Goal: Task Accomplishment & Management: Use online tool/utility

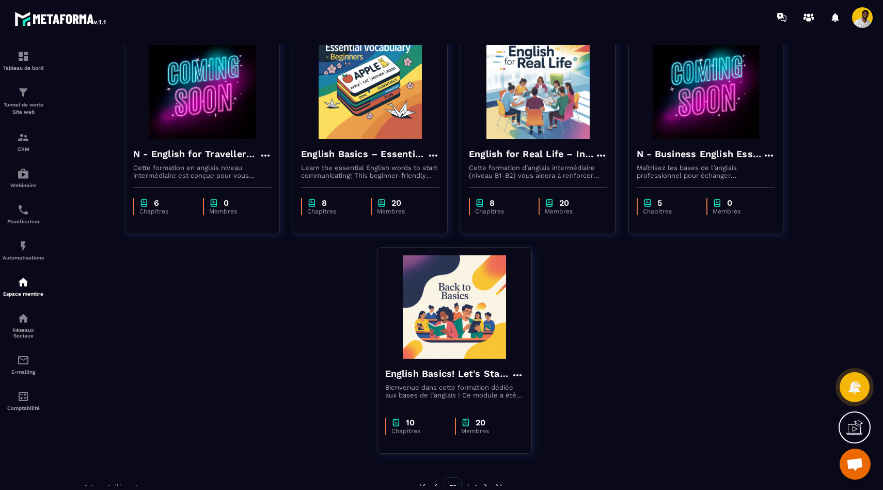
scroll to position [117, 0]
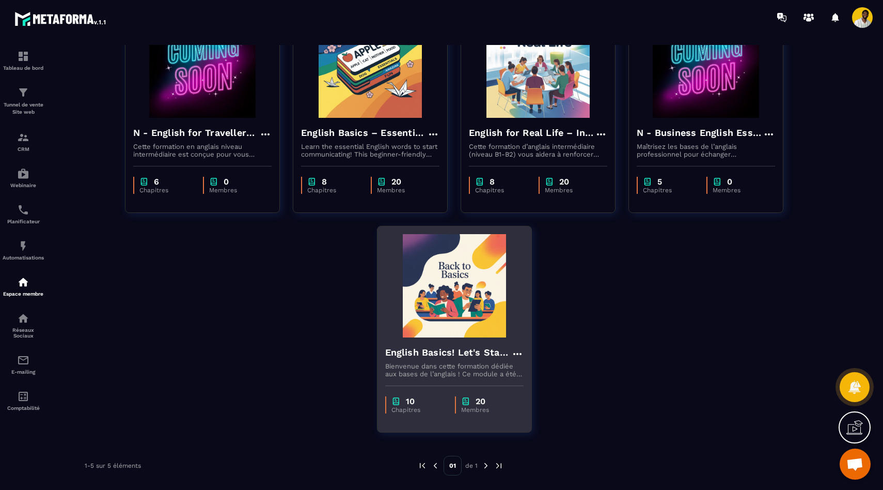
click at [458, 323] on img at bounding box center [454, 285] width 138 height 103
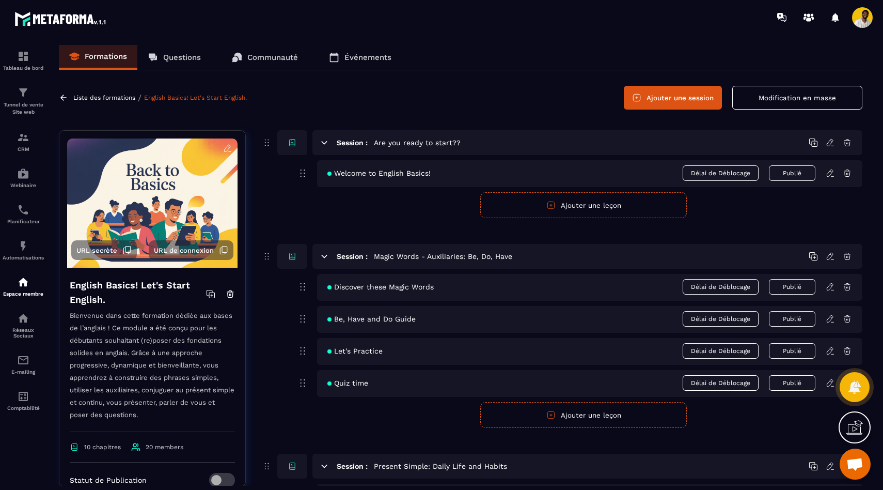
click at [211, 291] on icon at bounding box center [210, 293] width 9 height 9
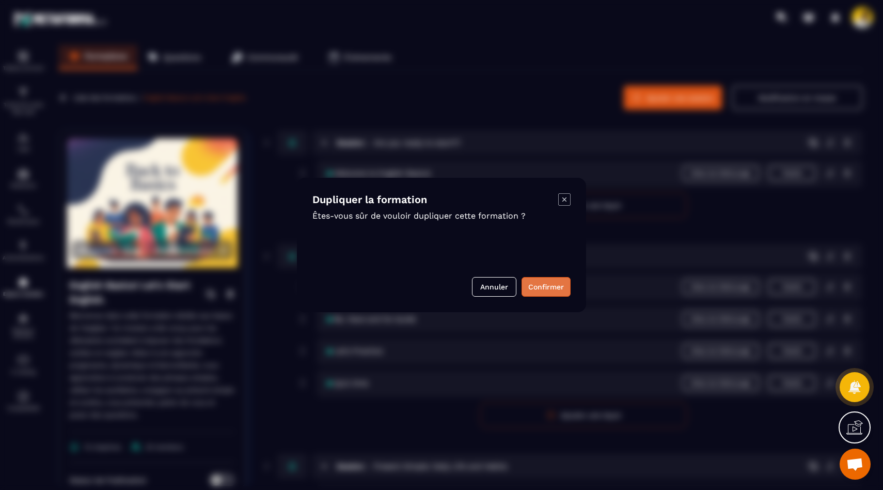
click at [545, 291] on button "Confirmer" at bounding box center [546, 287] width 49 height 20
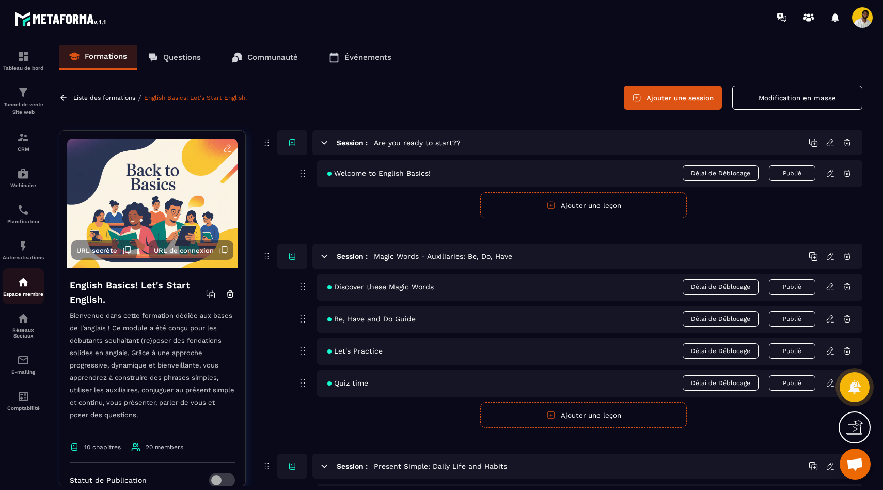
click at [18, 282] on img at bounding box center [23, 282] width 12 height 12
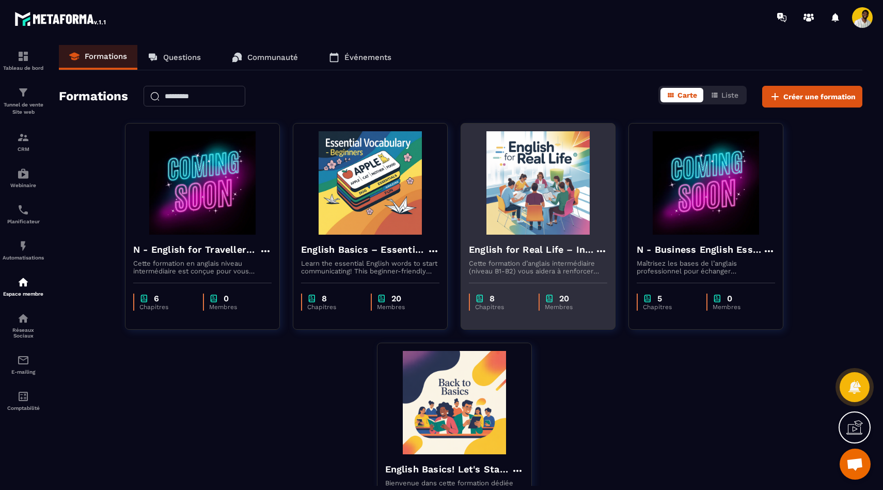
scroll to position [117, 0]
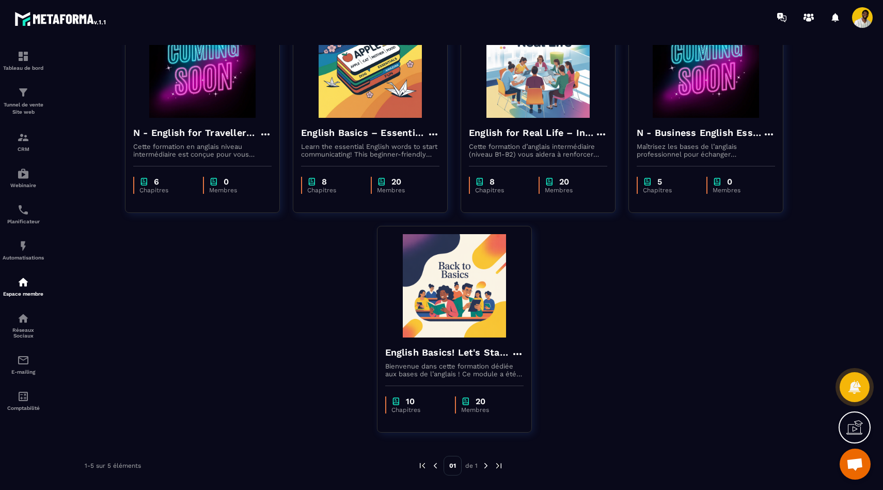
click at [486, 466] on img at bounding box center [485, 465] width 9 height 9
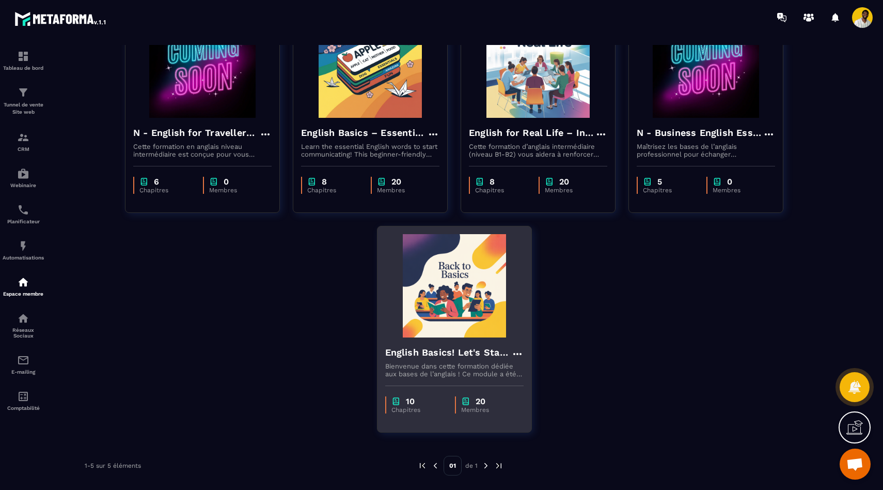
click at [518, 357] on icon at bounding box center [517, 354] width 12 height 12
click at [541, 393] on button "Dupliquer" at bounding box center [547, 393] width 65 height 19
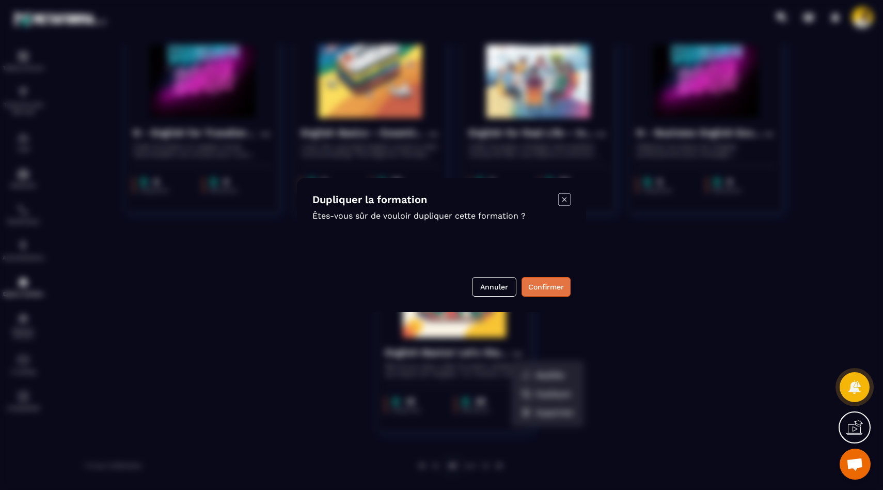
click at [528, 279] on button "Confirmer" at bounding box center [546, 287] width 49 height 20
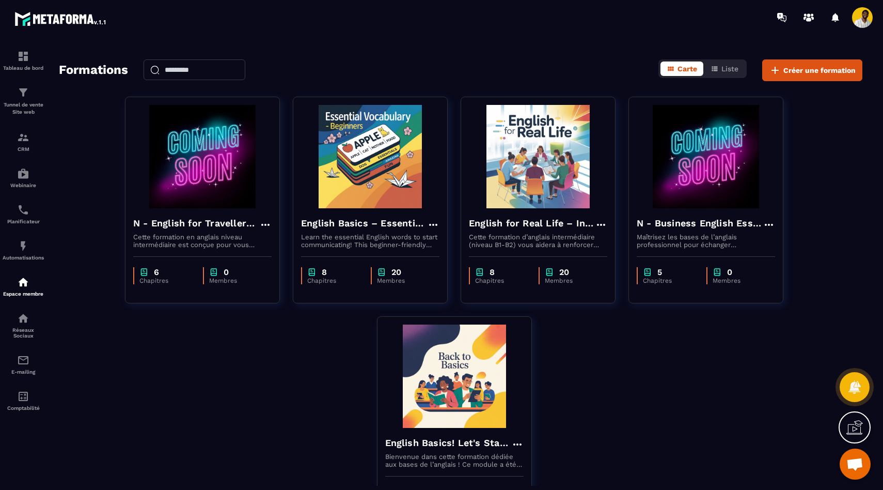
scroll to position [0, 0]
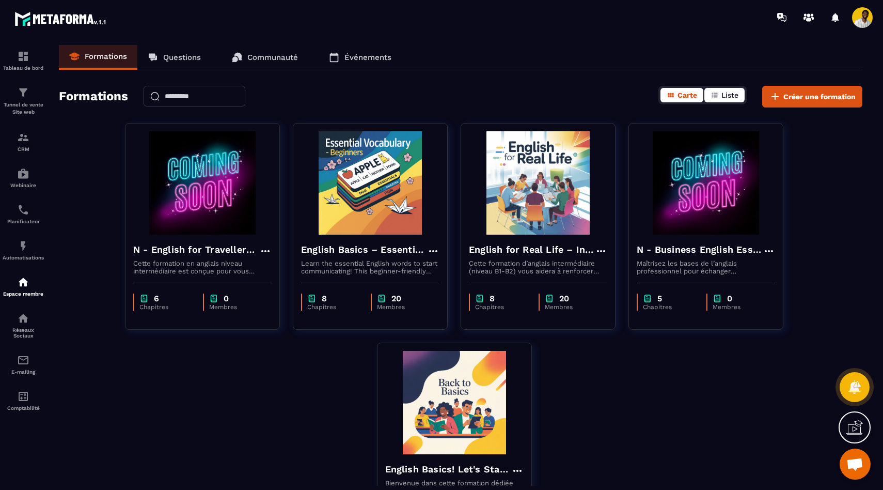
click at [723, 92] on span "Liste" at bounding box center [730, 95] width 17 height 8
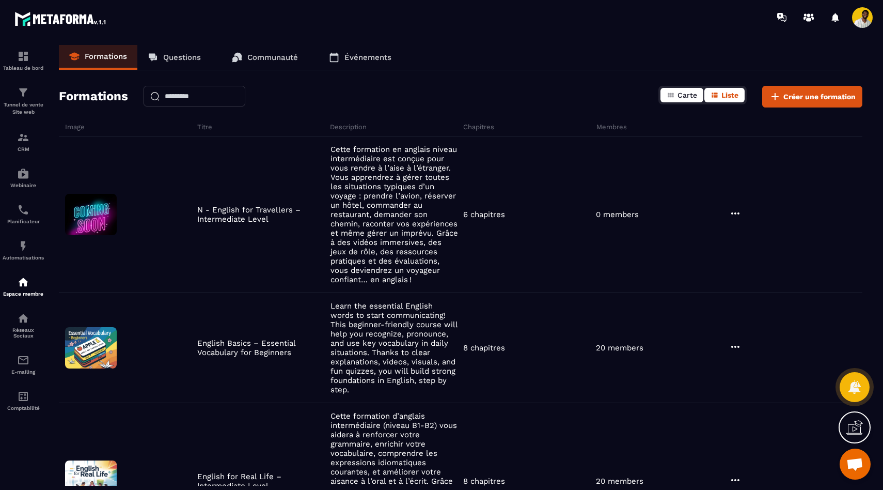
click at [676, 92] on button "Carte" at bounding box center [682, 95] width 43 height 14
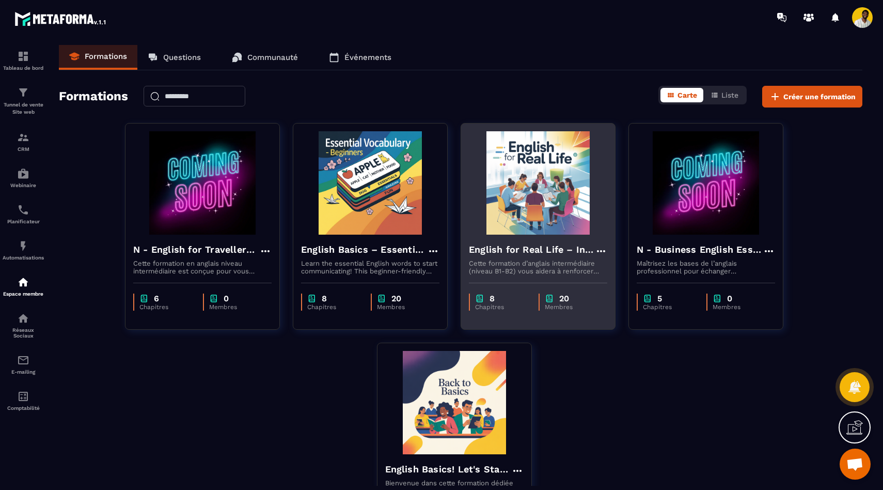
scroll to position [117, 0]
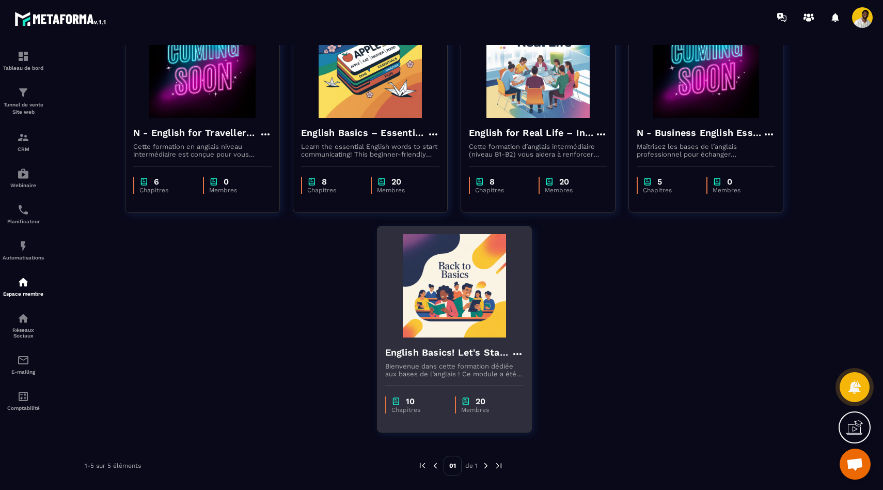
click at [446, 382] on div "10 Chapitres 20 Membres" at bounding box center [455, 399] width 154 height 43
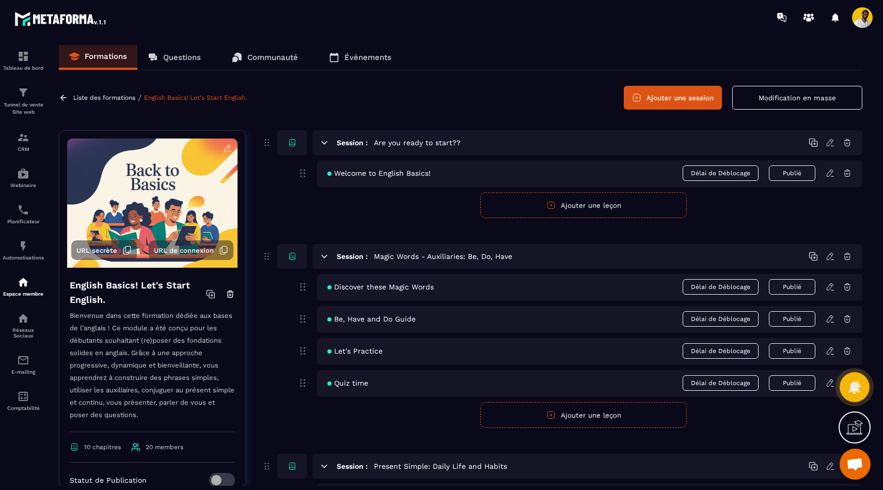
click at [66, 96] on icon at bounding box center [63, 97] width 9 height 9
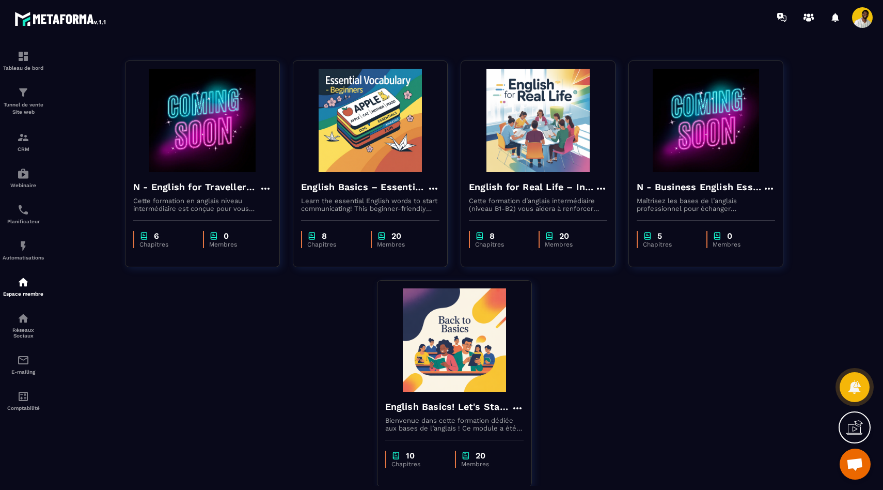
scroll to position [117, 0]
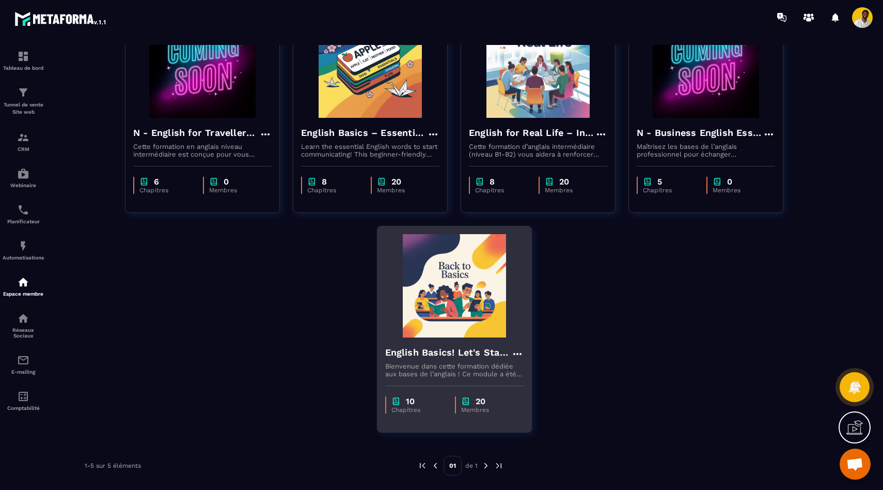
click at [521, 352] on icon at bounding box center [517, 354] width 12 height 12
click at [536, 390] on button "Dupliquer" at bounding box center [547, 393] width 65 height 19
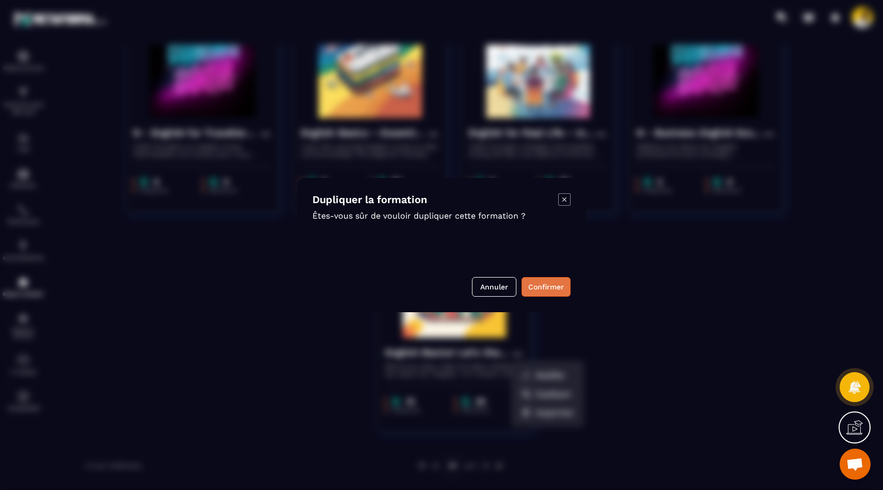
click at [549, 284] on button "Confirmer" at bounding box center [546, 287] width 49 height 20
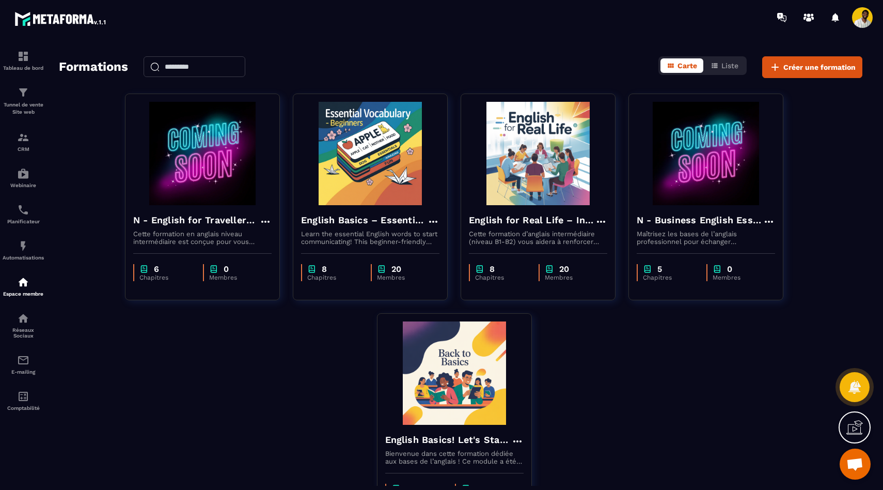
scroll to position [0, 0]
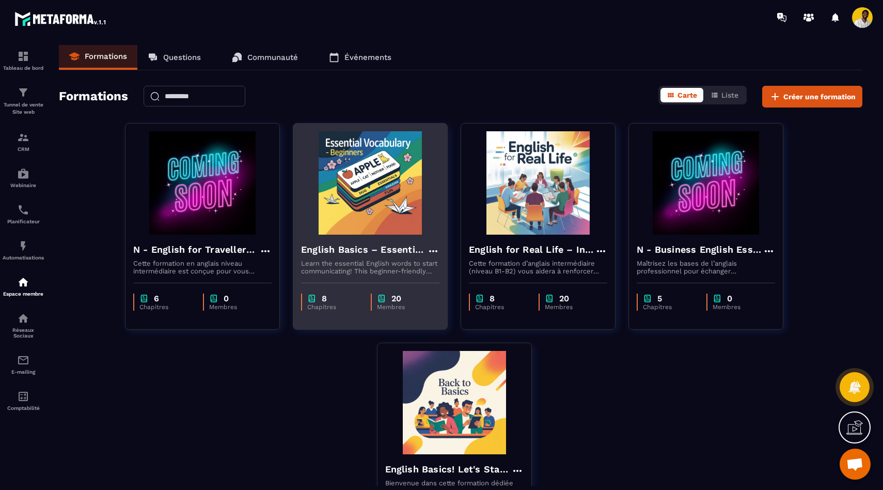
click at [434, 254] on icon at bounding box center [433, 251] width 12 height 12
click at [456, 290] on button "Dupliquer" at bounding box center [463, 291] width 65 height 19
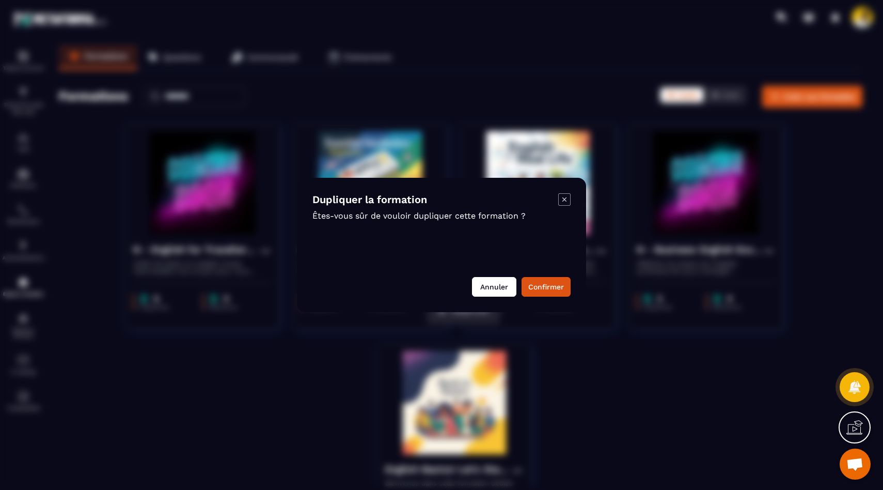
click at [493, 285] on button "Annuler" at bounding box center [494, 287] width 44 height 20
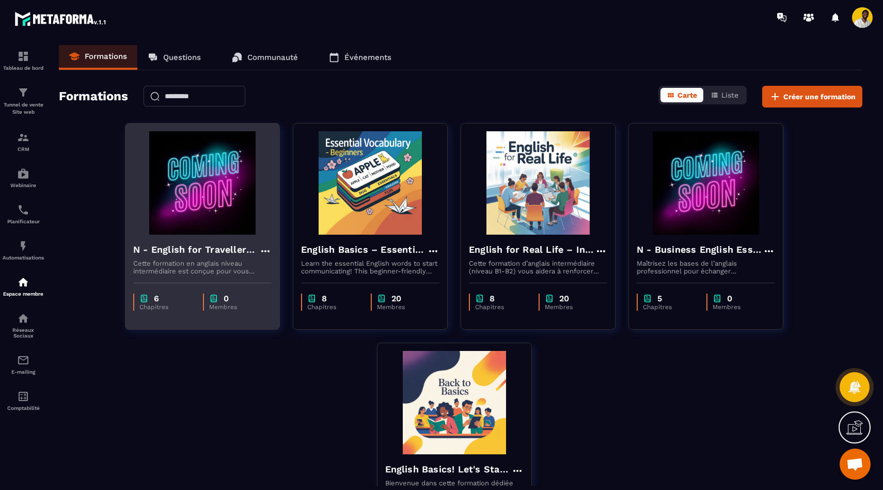
click at [269, 248] on icon at bounding box center [265, 251] width 12 height 12
click at [296, 292] on button "Dupliquer" at bounding box center [295, 291] width 65 height 19
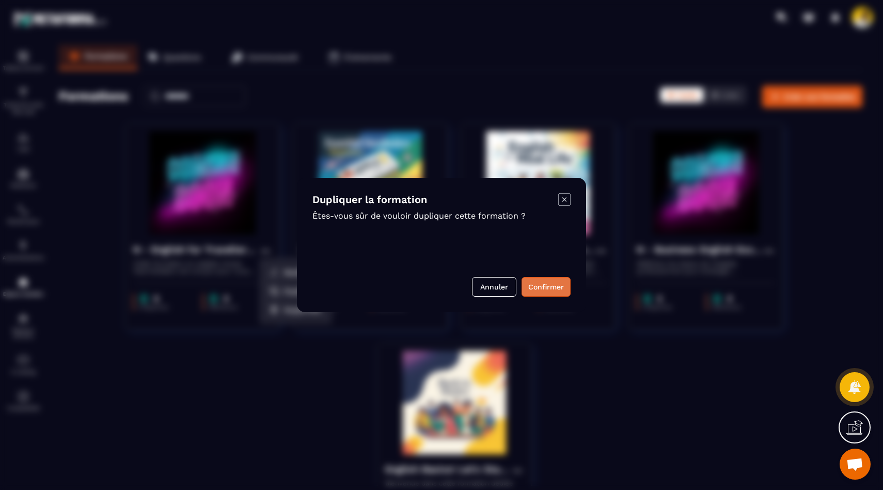
click at [540, 287] on button "Confirmer" at bounding box center [546, 287] width 49 height 20
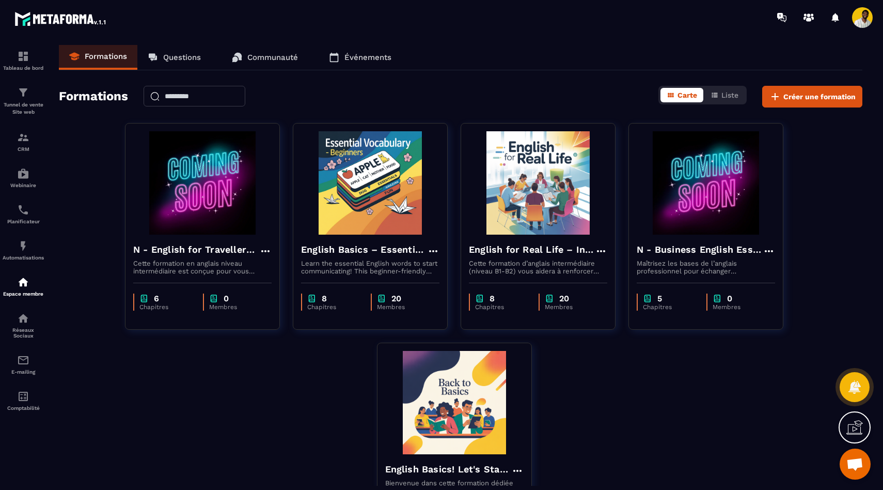
scroll to position [117, 0]
